Goal: Transaction & Acquisition: Obtain resource

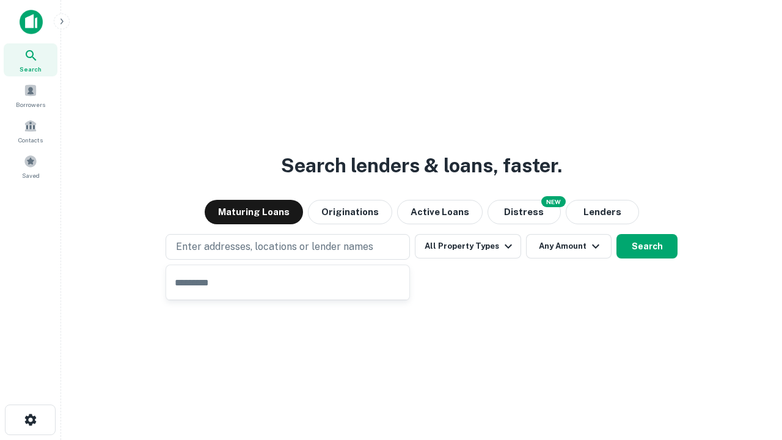
type input "**********"
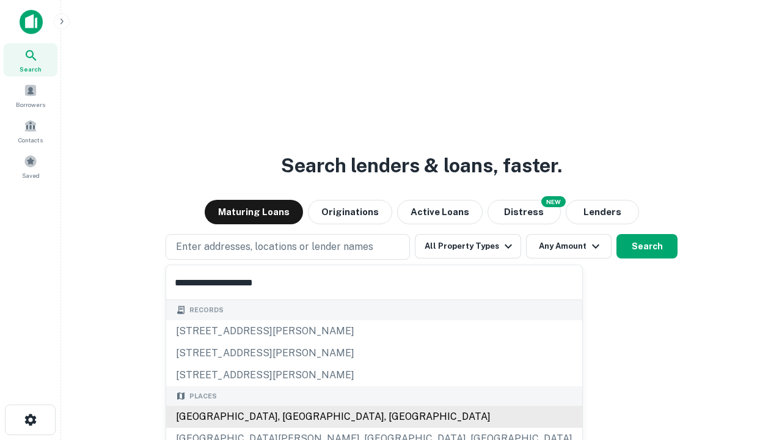
click at [292, 417] on div "Santa Monica, CA, USA" at bounding box center [374, 417] width 416 height 22
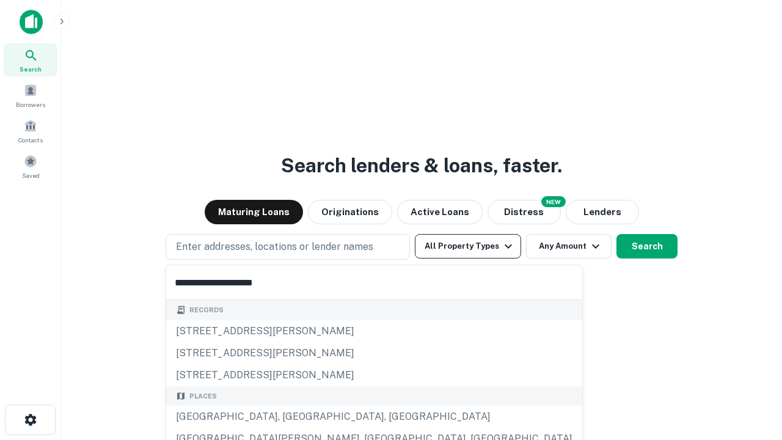
click at [468, 246] on button "All Property Types" at bounding box center [468, 246] width 106 height 24
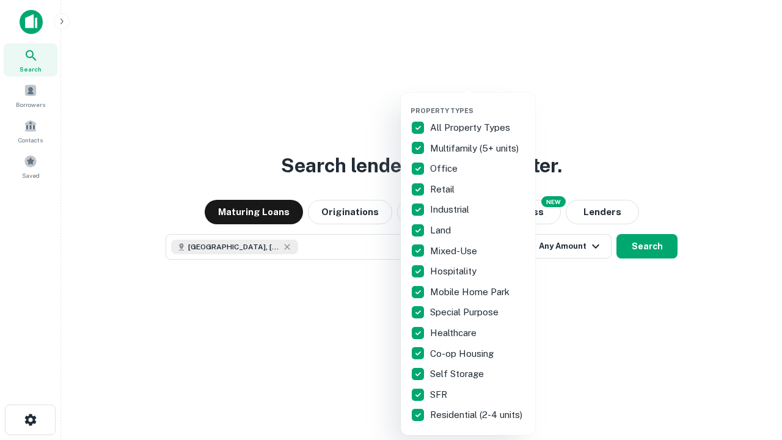
click at [478, 103] on button "button" at bounding box center [477, 103] width 134 height 1
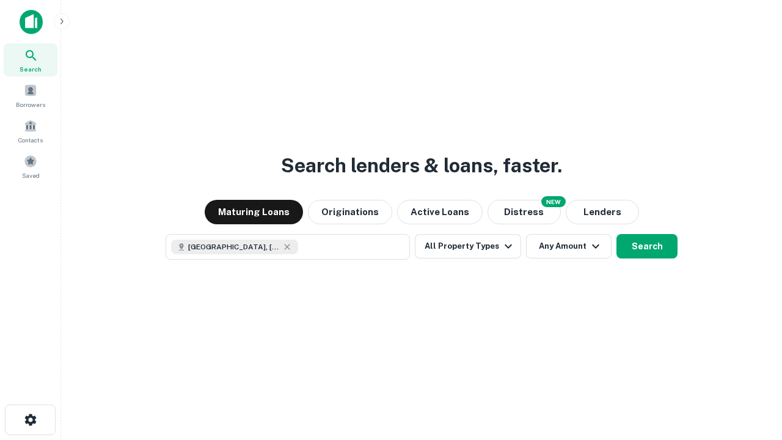
scroll to position [20, 0]
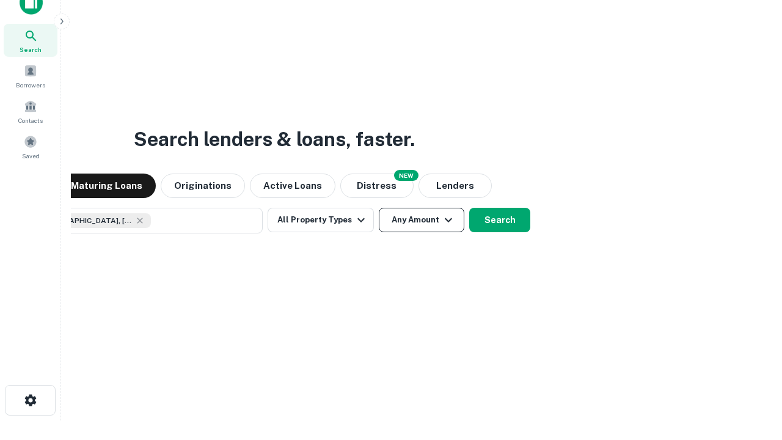
click at [379, 208] on button "Any Amount" at bounding box center [422, 220] width 86 height 24
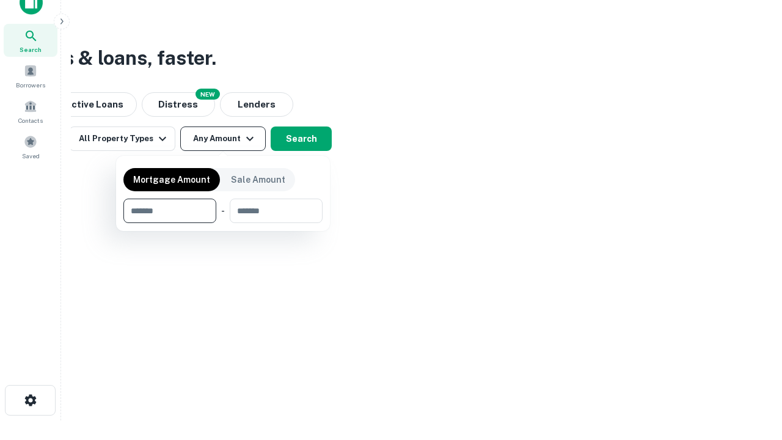
type input "*******"
click at [223, 223] on button "button" at bounding box center [222, 223] width 199 height 1
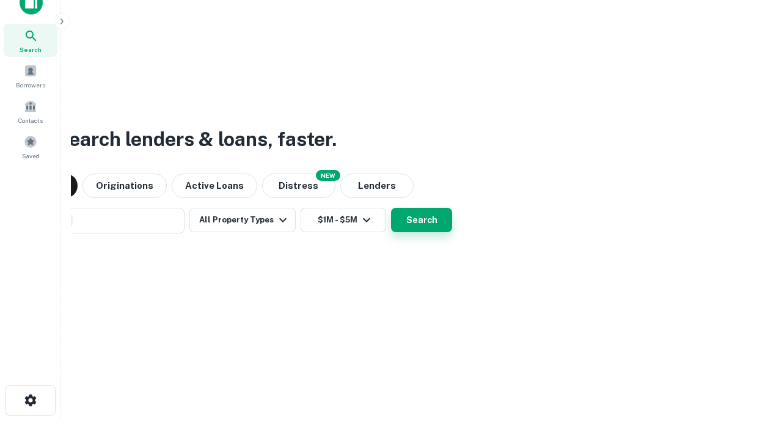
click at [391, 208] on button "Search" at bounding box center [421, 220] width 61 height 24
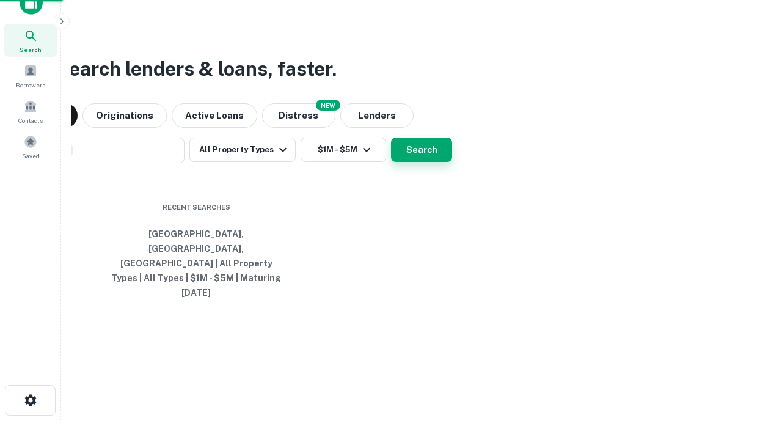
scroll to position [32, 346]
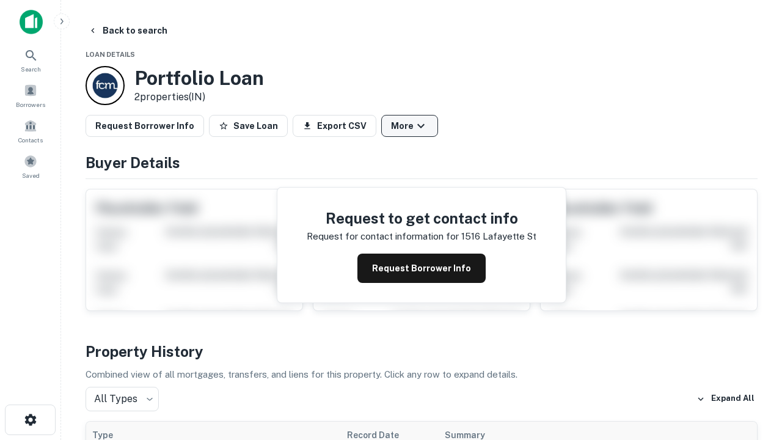
click at [409, 126] on button "More" at bounding box center [409, 126] width 57 height 22
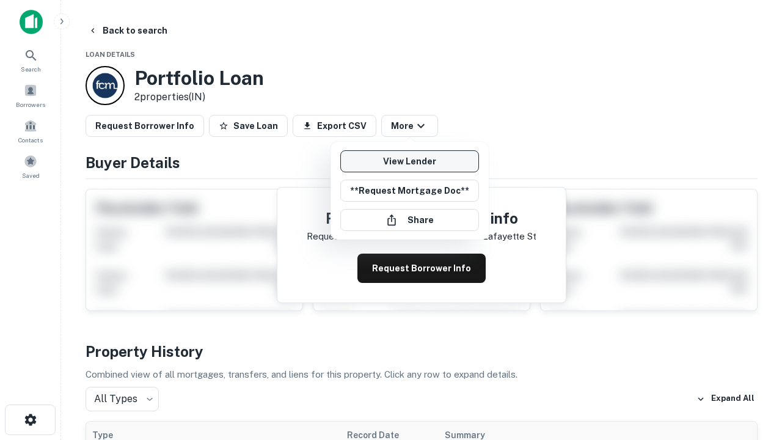
click at [409, 161] on link "View Lender" at bounding box center [409, 161] width 139 height 22
